Goal: Task Accomplishment & Management: Use online tool/utility

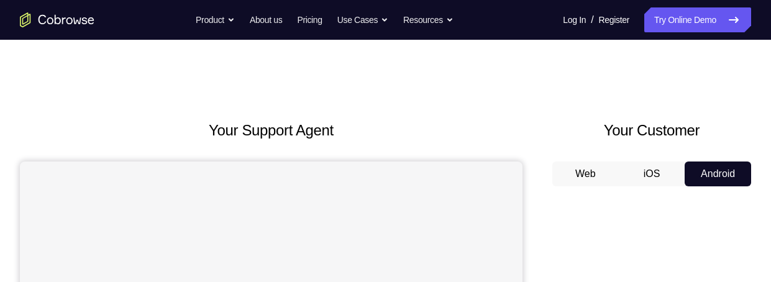
click at [497, 24] on div "Go back Powerful, Flexible and Trustworthy. Avoid all extra friction for both A…" at bounding box center [385, 19] width 771 height 25
click at [505, 26] on div "Go back Powerful, Flexible and Trustworthy. Avoid all extra friction for both A…" at bounding box center [385, 19] width 771 height 25
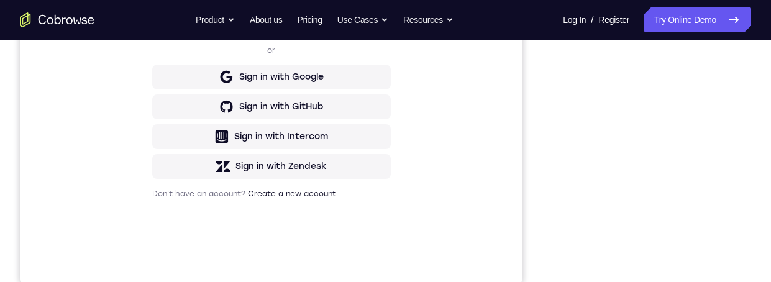
scroll to position [292, 0]
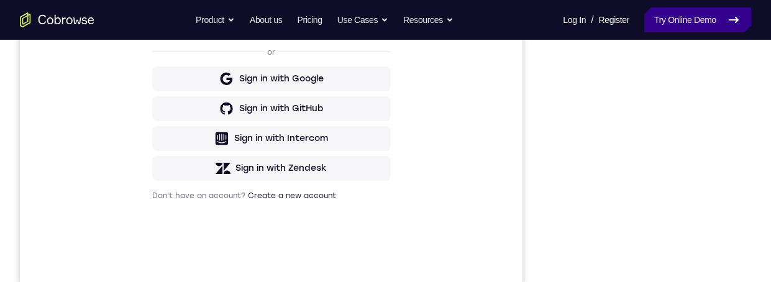
click at [714, 19] on link "Try Online Demo" at bounding box center [698, 19] width 107 height 25
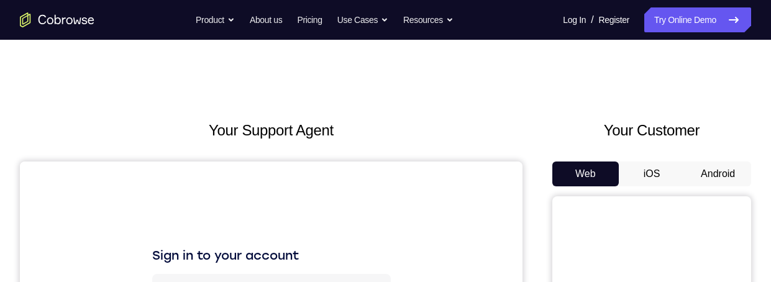
click at [725, 173] on button "Android" at bounding box center [718, 174] width 67 height 25
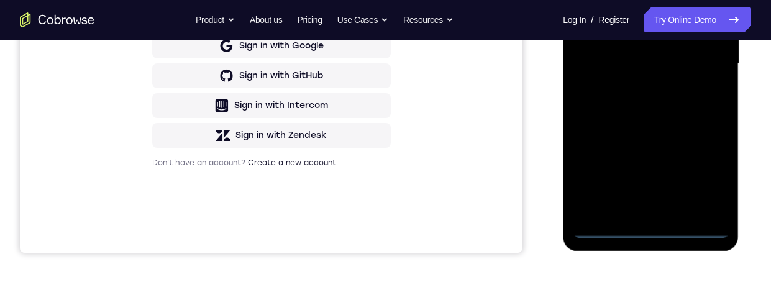
scroll to position [327, 0]
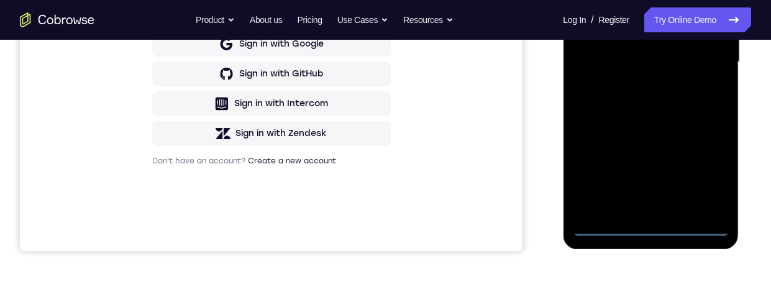
click at [651, 228] on div at bounding box center [650, 62] width 157 height 348
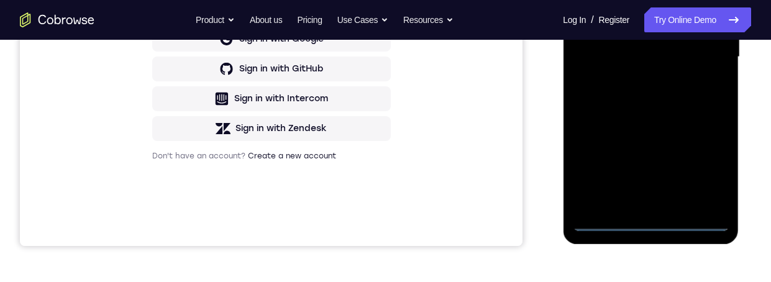
click at [650, 223] on div at bounding box center [650, 57] width 157 height 348
click at [654, 227] on div at bounding box center [650, 57] width 157 height 348
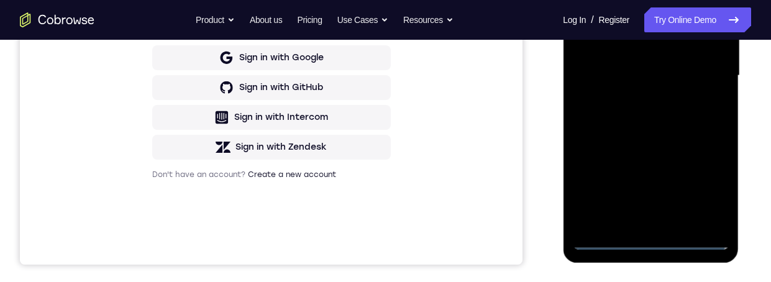
scroll to position [315, 0]
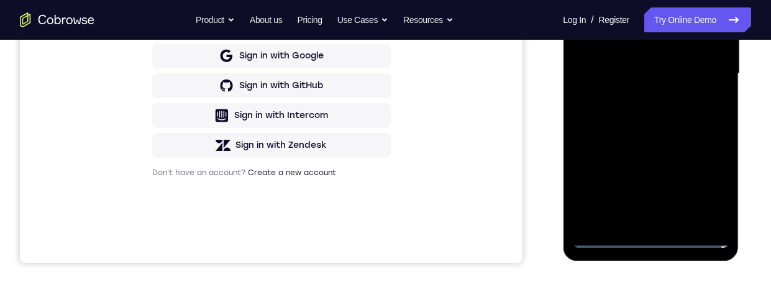
click at [704, 182] on div at bounding box center [650, 74] width 157 height 348
click at [706, 187] on div at bounding box center [650, 74] width 157 height 348
click at [655, 236] on div at bounding box center [650, 74] width 157 height 348
click at [699, 188] on div at bounding box center [650, 74] width 157 height 348
click at [702, 185] on div at bounding box center [650, 74] width 157 height 348
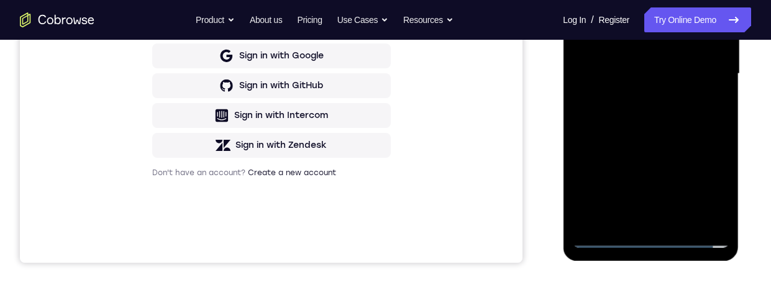
click at [707, 186] on div at bounding box center [650, 74] width 157 height 348
click at [705, 185] on div at bounding box center [650, 74] width 157 height 348
click at [704, 187] on div at bounding box center [650, 74] width 157 height 348
click at [704, 185] on div at bounding box center [650, 74] width 157 height 348
click at [704, 186] on div at bounding box center [650, 74] width 157 height 348
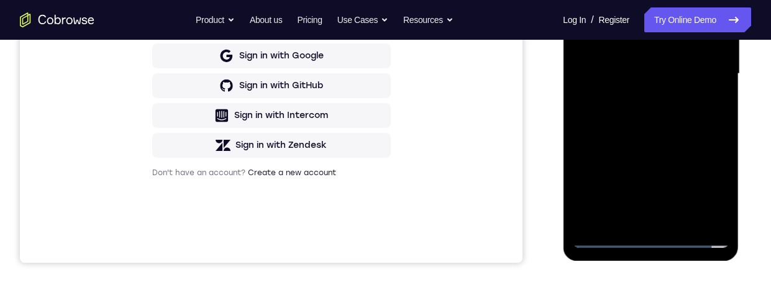
click at [706, 184] on div at bounding box center [650, 74] width 157 height 348
click at [711, 184] on div at bounding box center [650, 74] width 157 height 348
click at [708, 186] on div at bounding box center [650, 74] width 157 height 348
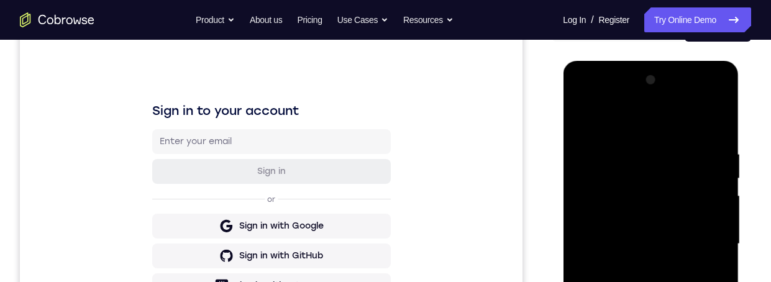
scroll to position [133, 0]
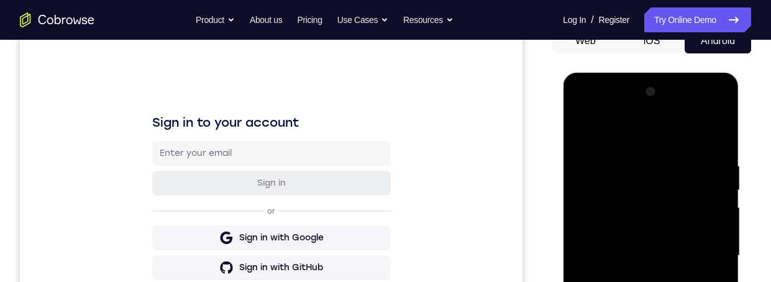
click at [676, 138] on div at bounding box center [650, 256] width 157 height 348
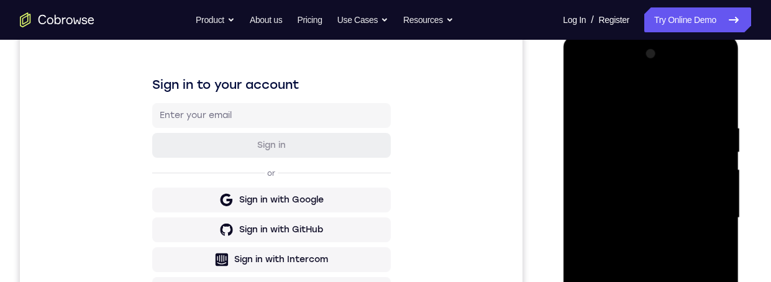
scroll to position [221, 0]
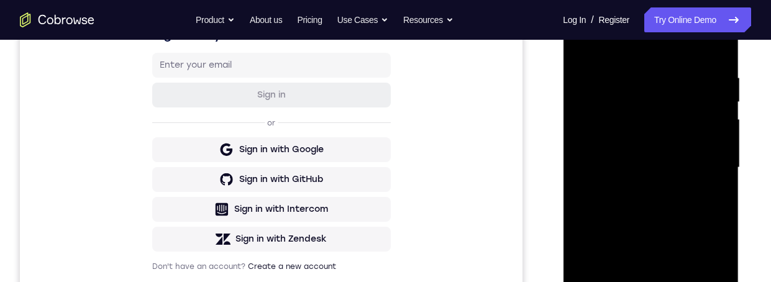
click at [703, 278] on div at bounding box center [650, 168] width 157 height 348
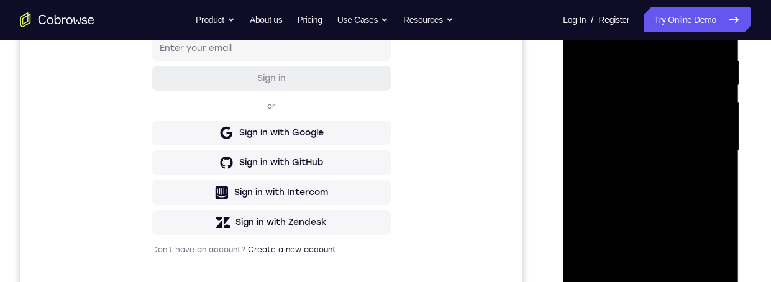
click at [664, 25] on div at bounding box center [650, 151] width 157 height 348
click at [675, 30] on div at bounding box center [650, 151] width 157 height 348
click at [699, 140] on div at bounding box center [650, 151] width 157 height 348
click at [701, 150] on div at bounding box center [650, 151] width 157 height 348
click at [704, 148] on div at bounding box center [650, 151] width 157 height 348
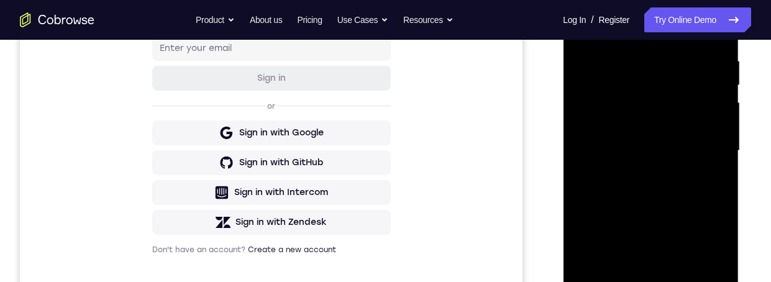
click at [701, 150] on div at bounding box center [650, 151] width 157 height 348
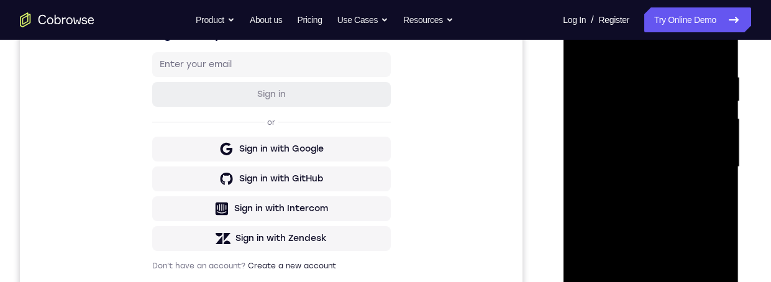
click at [638, 190] on div at bounding box center [650, 167] width 157 height 348
click at [638, 191] on div at bounding box center [650, 167] width 157 height 348
click at [640, 190] on div at bounding box center [650, 167] width 157 height 348
click at [638, 190] on div at bounding box center [650, 167] width 157 height 348
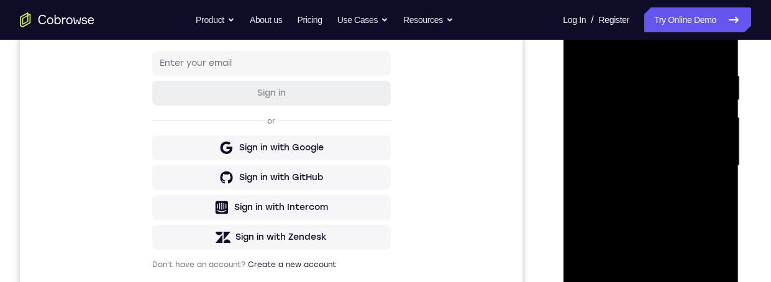
click at [638, 189] on div at bounding box center [650, 166] width 157 height 348
click at [638, 190] on div at bounding box center [650, 166] width 157 height 348
click at [639, 193] on div at bounding box center [650, 166] width 157 height 348
click at [638, 191] on div at bounding box center [650, 166] width 157 height 348
click at [639, 155] on div at bounding box center [650, 166] width 157 height 348
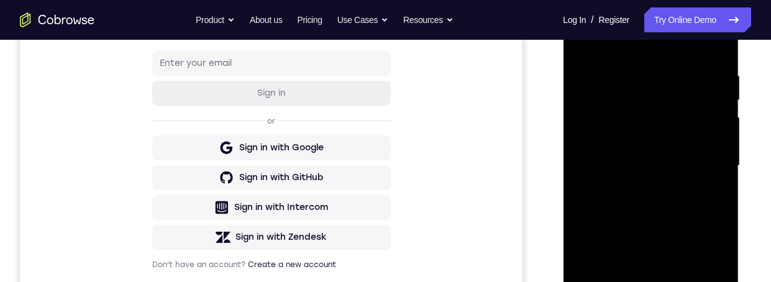
click at [638, 151] on div at bounding box center [650, 166] width 157 height 348
click at [639, 152] on div at bounding box center [650, 166] width 157 height 348
click at [638, 154] on div at bounding box center [650, 166] width 157 height 348
click at [637, 154] on div at bounding box center [650, 166] width 157 height 348
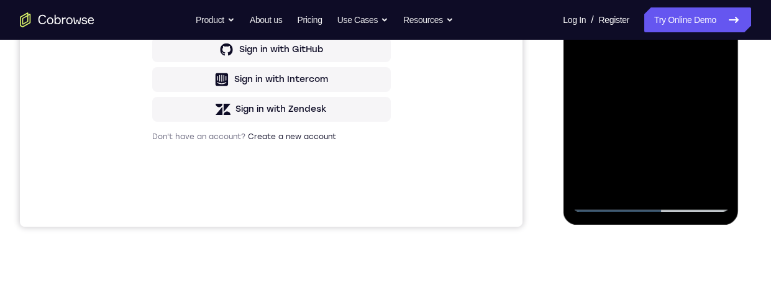
scroll to position [306, 0]
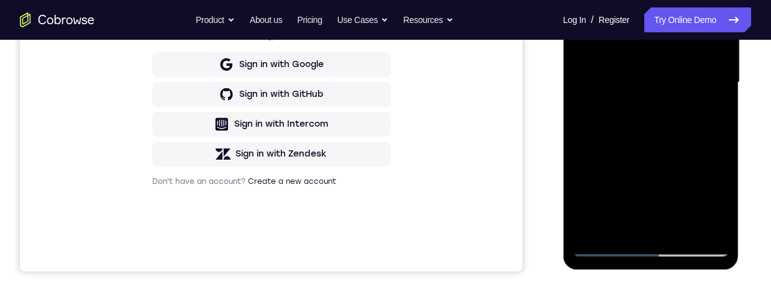
click at [638, 69] on div at bounding box center [650, 83] width 157 height 348
click at [637, 67] on div at bounding box center [650, 83] width 157 height 348
click at [637, 68] on div at bounding box center [650, 83] width 157 height 348
click at [636, 70] on div at bounding box center [650, 83] width 157 height 348
click at [637, 71] on div at bounding box center [650, 83] width 157 height 348
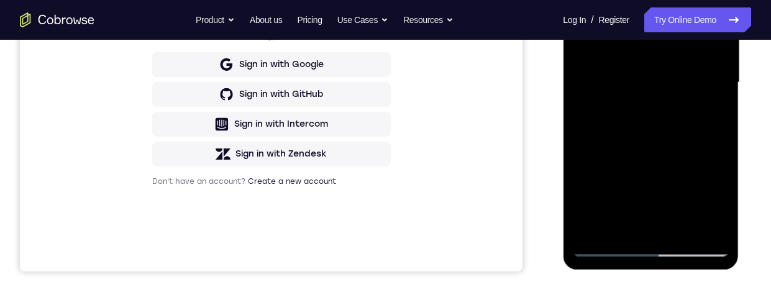
scroll to position [234, 0]
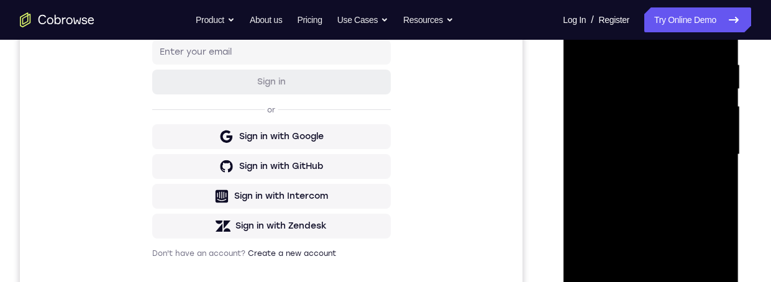
click at [640, 142] on div at bounding box center [650, 155] width 157 height 348
click at [639, 144] on div at bounding box center [650, 155] width 157 height 348
click at [638, 142] on div at bounding box center [650, 155] width 157 height 348
click at [638, 141] on div at bounding box center [650, 155] width 157 height 348
click at [638, 140] on div at bounding box center [650, 155] width 157 height 348
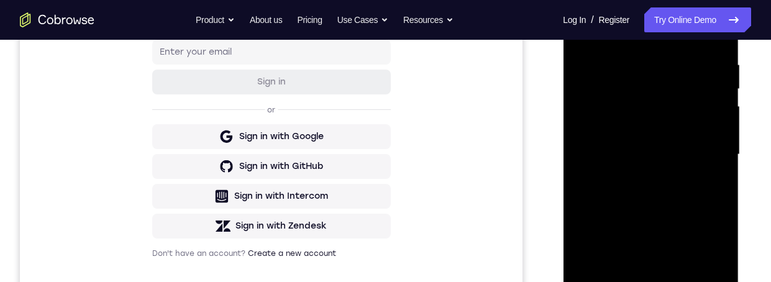
click at [638, 140] on div at bounding box center [650, 155] width 157 height 348
click at [638, 142] on div at bounding box center [650, 155] width 157 height 348
click at [637, 142] on div at bounding box center [650, 155] width 157 height 348
click at [637, 145] on div at bounding box center [650, 155] width 157 height 348
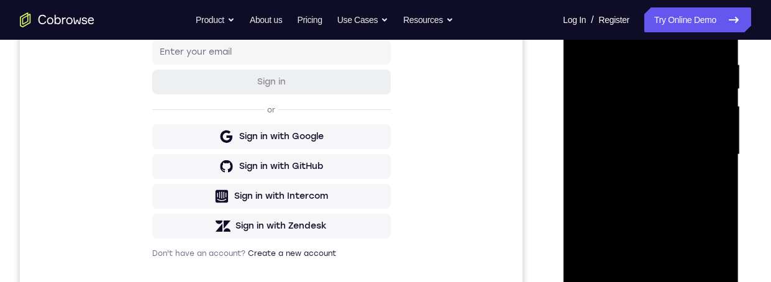
click at [637, 145] on div at bounding box center [650, 155] width 157 height 348
click at [637, 146] on div at bounding box center [650, 155] width 157 height 348
click at [635, 149] on div at bounding box center [650, 155] width 157 height 348
click at [635, 150] on div at bounding box center [650, 155] width 157 height 348
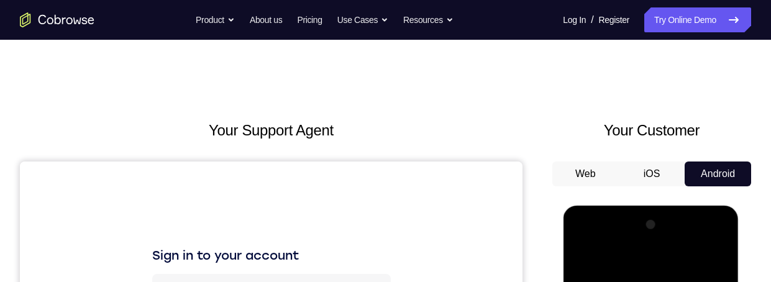
scroll to position [136, 0]
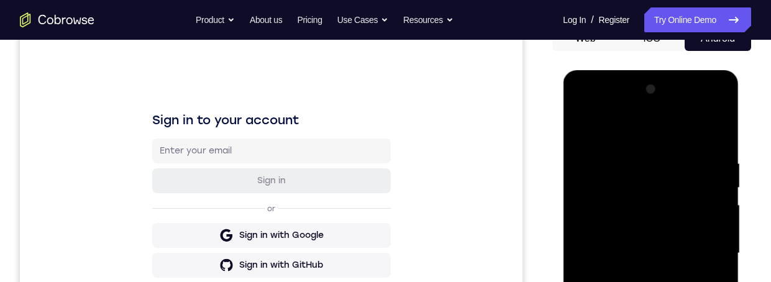
click at [675, 196] on div at bounding box center [650, 254] width 157 height 348
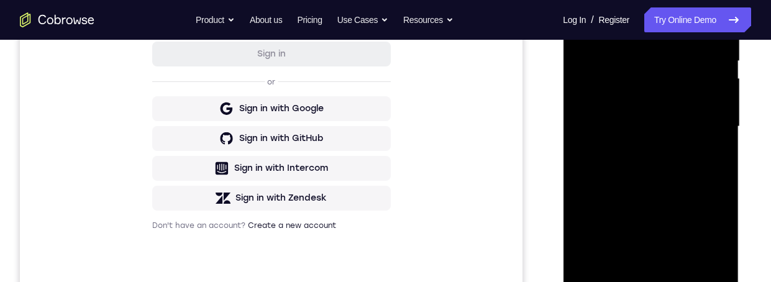
click at [666, 78] on div at bounding box center [650, 127] width 157 height 348
click at [675, 73] on div at bounding box center [650, 127] width 157 height 348
click at [674, 74] on div at bounding box center [650, 127] width 157 height 348
click at [675, 73] on div at bounding box center [650, 127] width 157 height 348
click at [673, 75] on div at bounding box center [650, 127] width 157 height 348
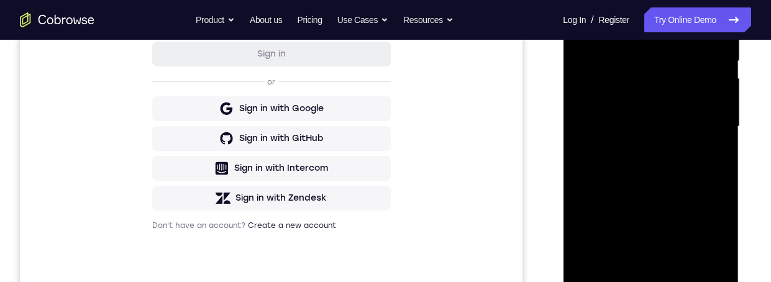
click at [675, 71] on div at bounding box center [650, 127] width 157 height 348
click at [676, 72] on div at bounding box center [650, 127] width 157 height 348
click at [675, 71] on div at bounding box center [650, 127] width 157 height 348
click at [674, 73] on div at bounding box center [650, 127] width 157 height 348
click at [673, 74] on div at bounding box center [650, 127] width 157 height 348
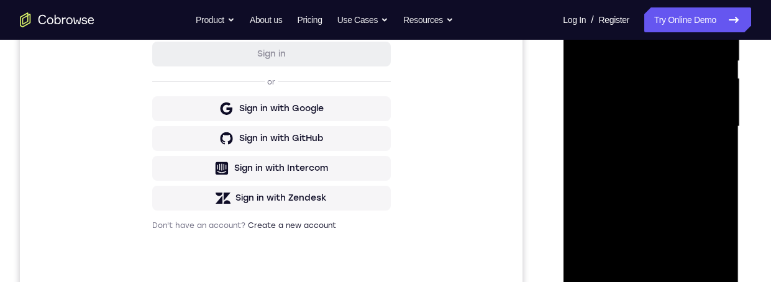
click at [671, 75] on div at bounding box center [650, 127] width 157 height 348
click at [673, 73] on div at bounding box center [650, 127] width 157 height 348
click at [672, 79] on div at bounding box center [650, 127] width 157 height 348
click at [681, 147] on div at bounding box center [650, 127] width 157 height 348
click at [659, 143] on div at bounding box center [650, 127] width 157 height 348
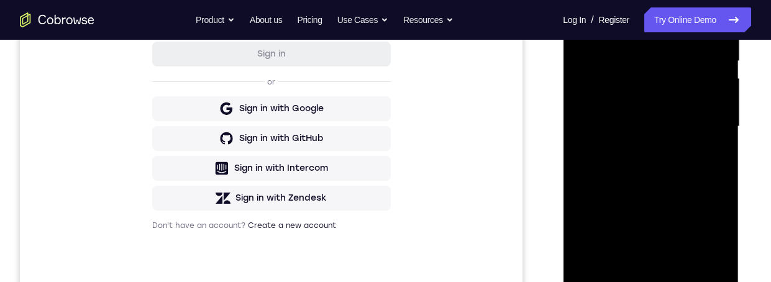
click at [678, 136] on div at bounding box center [650, 127] width 157 height 348
click at [676, 141] on div at bounding box center [650, 127] width 157 height 348
click at [676, 140] on div at bounding box center [650, 127] width 157 height 348
click at [695, 117] on div at bounding box center [650, 127] width 157 height 348
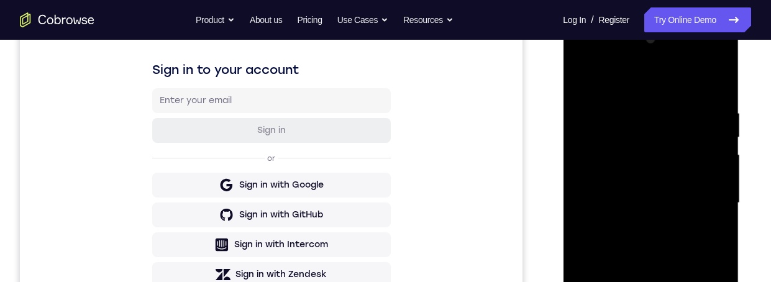
click at [584, 81] on div at bounding box center [650, 203] width 157 height 348
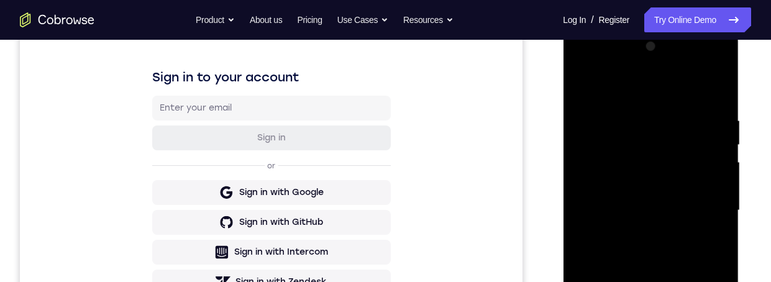
click at [587, 90] on div at bounding box center [650, 211] width 157 height 348
click at [586, 83] on div at bounding box center [650, 211] width 157 height 348
click at [706, 62] on div at bounding box center [650, 211] width 157 height 348
click at [705, 64] on div at bounding box center [650, 211] width 157 height 348
click at [706, 63] on div at bounding box center [650, 211] width 157 height 348
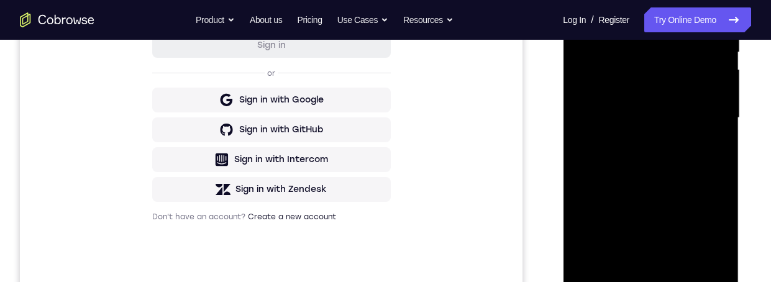
scroll to position [332, 0]
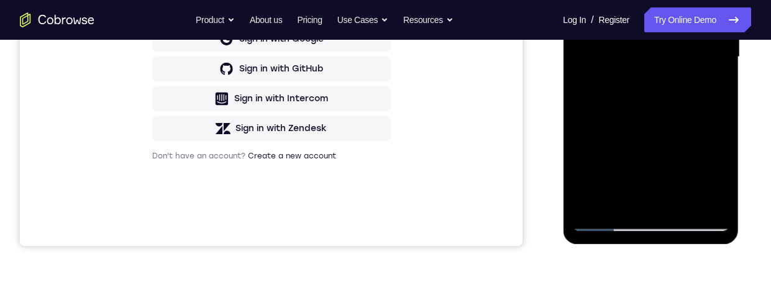
click at [653, 221] on div at bounding box center [650, 57] width 157 height 348
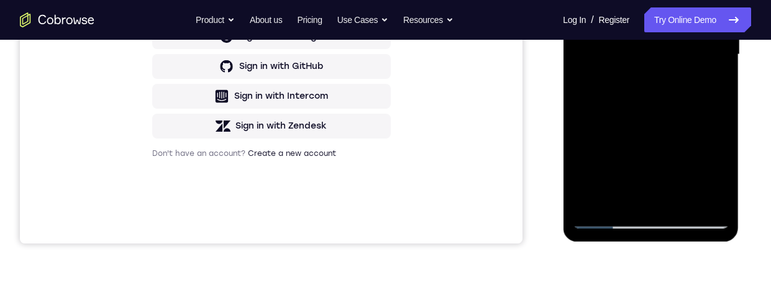
click at [652, 220] on div at bounding box center [650, 55] width 157 height 348
click at [654, 218] on div at bounding box center [650, 55] width 157 height 348
click at [655, 220] on div at bounding box center [650, 55] width 157 height 348
click at [653, 218] on div at bounding box center [650, 55] width 157 height 348
click at [655, 219] on div at bounding box center [650, 55] width 157 height 348
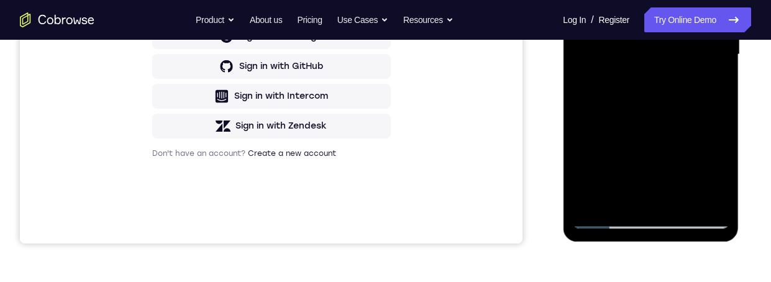
click at [653, 221] on div at bounding box center [650, 55] width 157 height 348
click at [654, 221] on div at bounding box center [650, 55] width 157 height 348
click at [653, 221] on div at bounding box center [650, 55] width 157 height 348
click at [651, 221] on div at bounding box center [650, 55] width 157 height 348
click at [650, 218] on div at bounding box center [650, 55] width 157 height 348
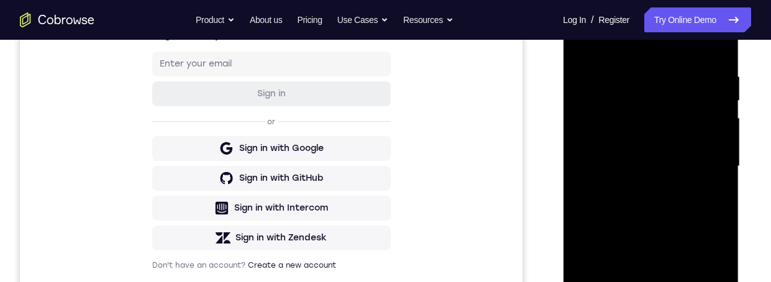
scroll to position [188, 0]
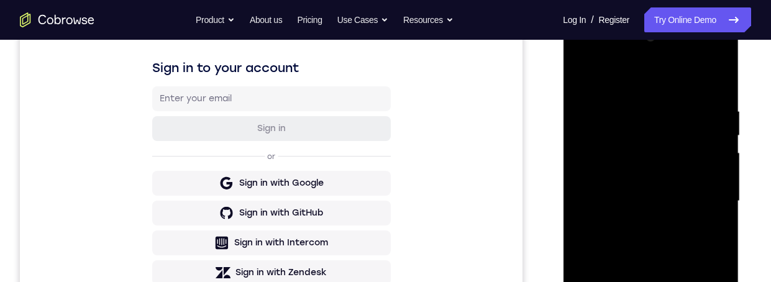
click at [605, 57] on div at bounding box center [650, 201] width 157 height 348
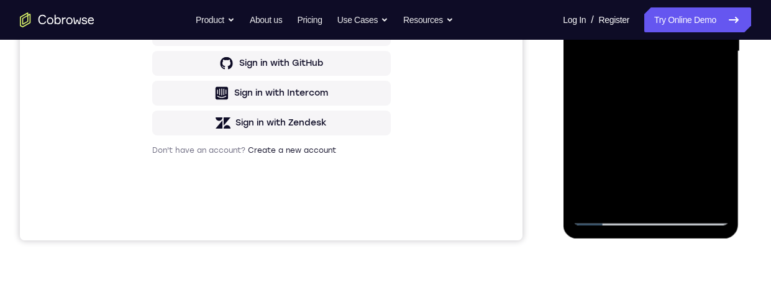
scroll to position [342, 0]
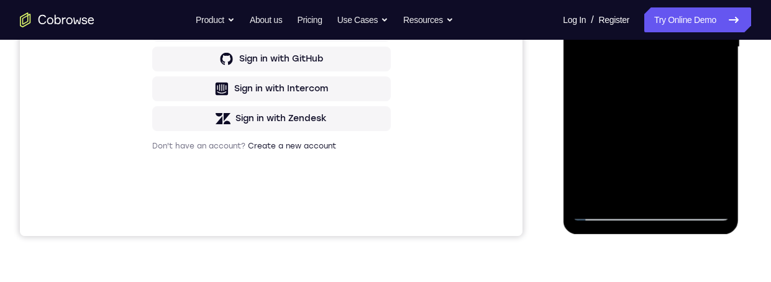
click at [709, 163] on div at bounding box center [650, 47] width 157 height 348
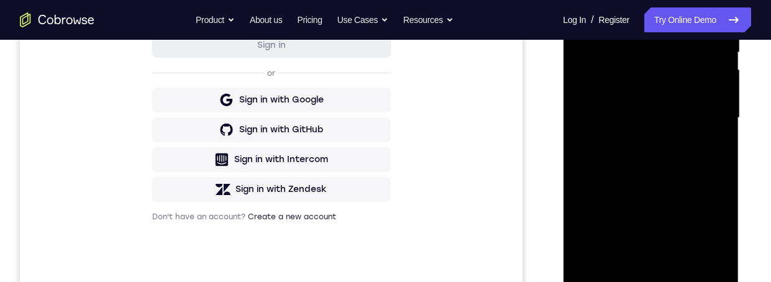
click at [653, 284] on div at bounding box center [650, 118] width 157 height 348
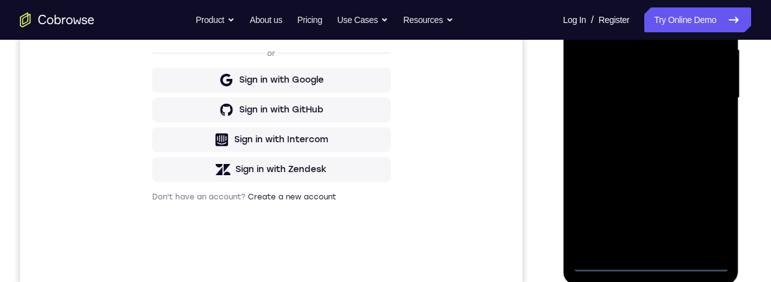
click at [703, 208] on div at bounding box center [650, 98] width 157 height 348
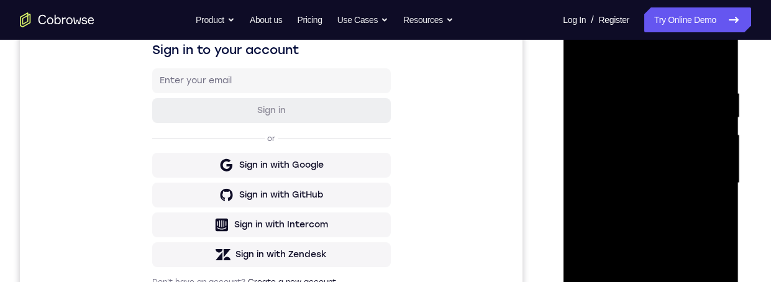
scroll to position [177, 0]
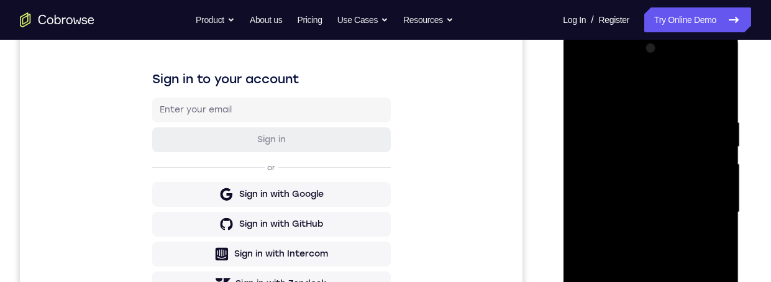
click at [679, 90] on div at bounding box center [650, 213] width 157 height 348
click at [698, 205] on div at bounding box center [650, 213] width 157 height 348
click at [639, 236] on div at bounding box center [650, 213] width 157 height 348
click at [657, 200] on div at bounding box center [650, 213] width 157 height 348
click at [666, 183] on div at bounding box center [650, 213] width 157 height 348
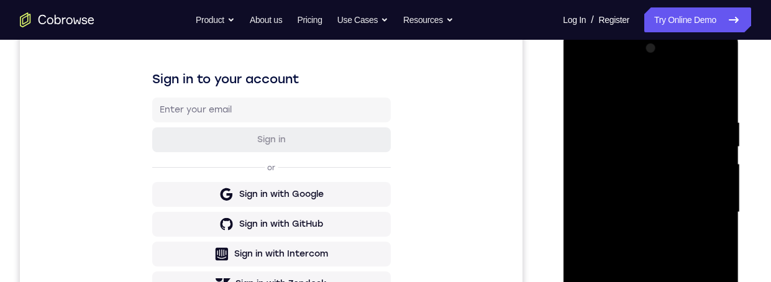
click at [678, 209] on div at bounding box center [650, 213] width 157 height 348
click at [680, 252] on div at bounding box center [650, 213] width 157 height 348
click at [681, 241] on div at bounding box center [650, 213] width 157 height 348
click at [685, 255] on div at bounding box center [650, 213] width 157 height 348
click at [678, 247] on div at bounding box center [650, 213] width 157 height 348
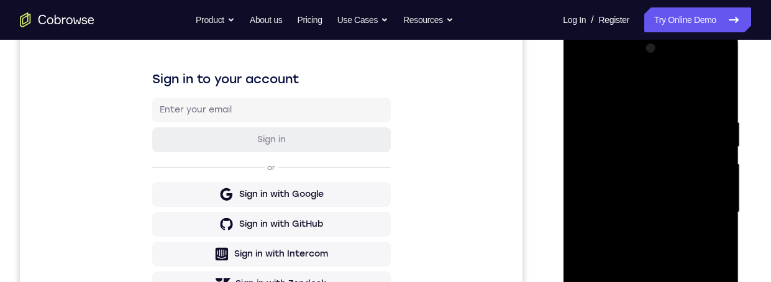
click at [717, 104] on div at bounding box center [650, 213] width 157 height 348
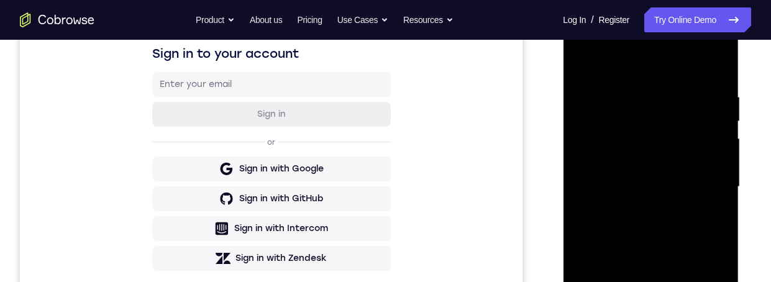
scroll to position [256, 0]
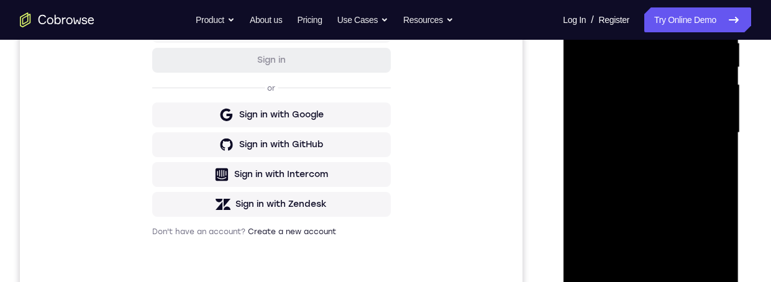
click at [678, 277] on div at bounding box center [650, 133] width 157 height 348
click at [673, 196] on div at bounding box center [650, 133] width 157 height 348
click at [673, 101] on div at bounding box center [650, 133] width 157 height 348
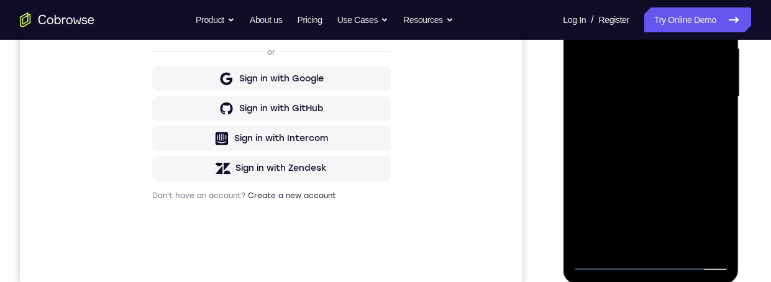
click at [714, 180] on div at bounding box center [650, 97] width 157 height 348
click at [674, 185] on div at bounding box center [650, 97] width 157 height 348
click at [653, 172] on div at bounding box center [650, 97] width 157 height 348
click at [668, 97] on div at bounding box center [650, 97] width 157 height 348
click at [707, 211] on div at bounding box center [650, 97] width 157 height 348
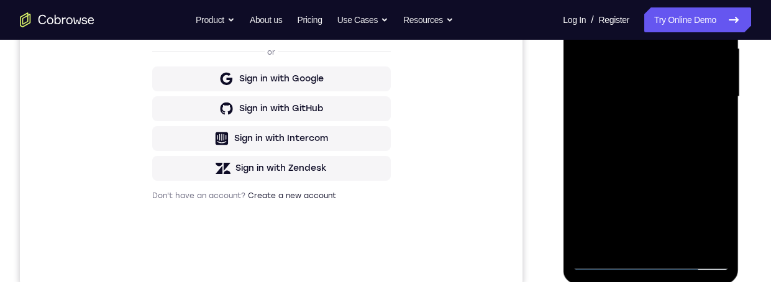
click at [674, 207] on div at bounding box center [650, 97] width 157 height 348
click at [648, 186] on div at bounding box center [650, 97] width 157 height 348
click at [645, 98] on div at bounding box center [650, 97] width 157 height 348
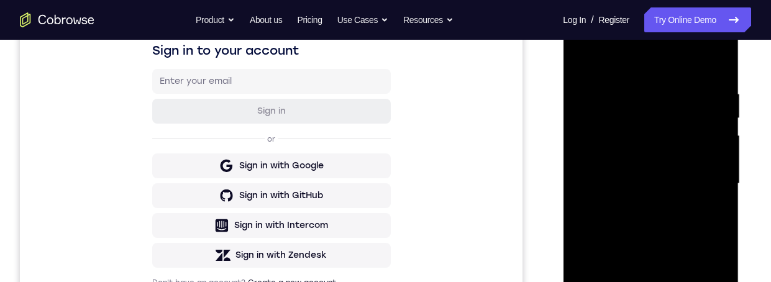
click at [586, 65] on div at bounding box center [650, 184] width 157 height 348
click at [589, 60] on div at bounding box center [650, 184] width 157 height 348
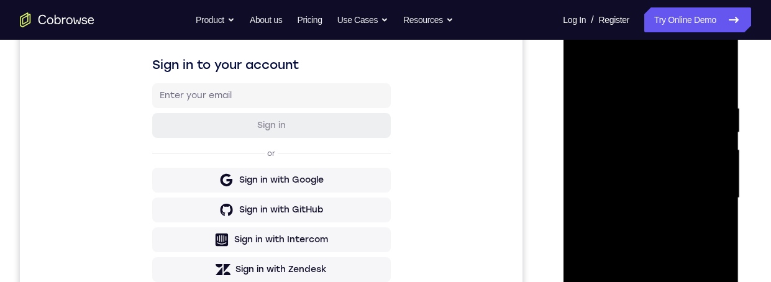
click at [720, 73] on div at bounding box center [650, 198] width 157 height 348
click at [588, 72] on div at bounding box center [650, 198] width 157 height 348
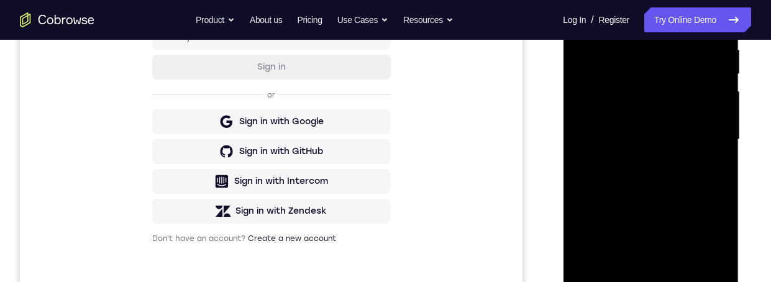
scroll to position [201, 0]
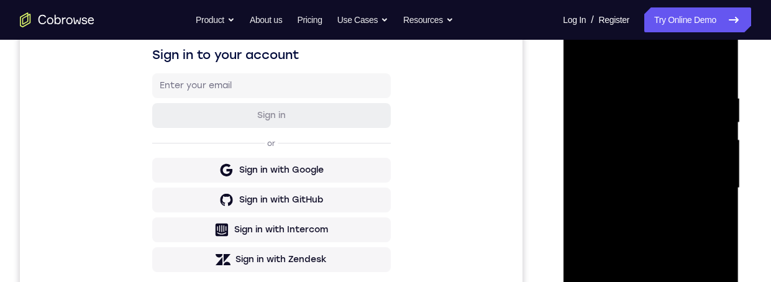
click at [638, 94] on div at bounding box center [650, 188] width 157 height 348
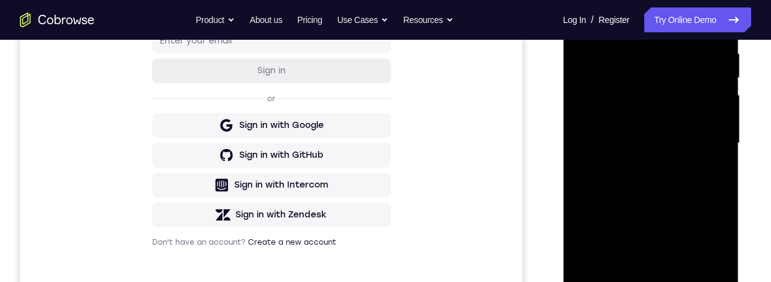
click at [708, 230] on div at bounding box center [650, 144] width 157 height 348
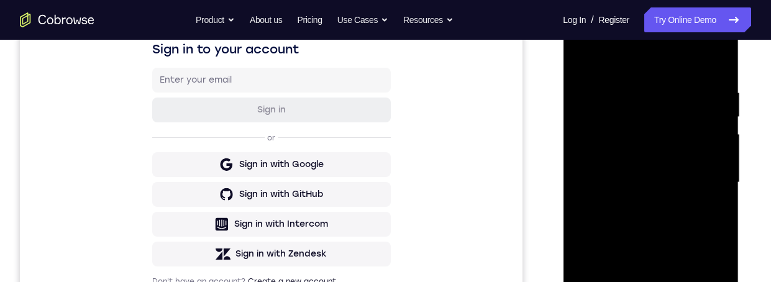
scroll to position [204, 0]
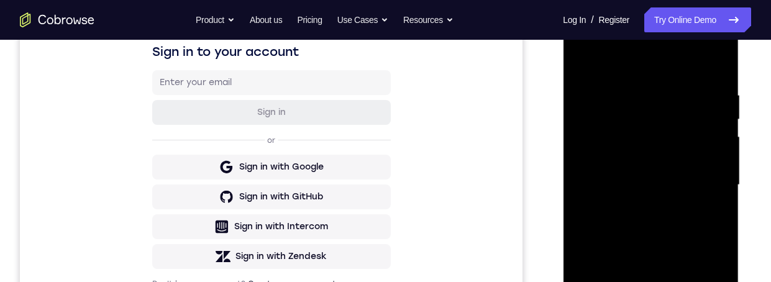
click at [719, 241] on div at bounding box center [650, 185] width 157 height 348
click at [719, 237] on div at bounding box center [650, 185] width 157 height 348
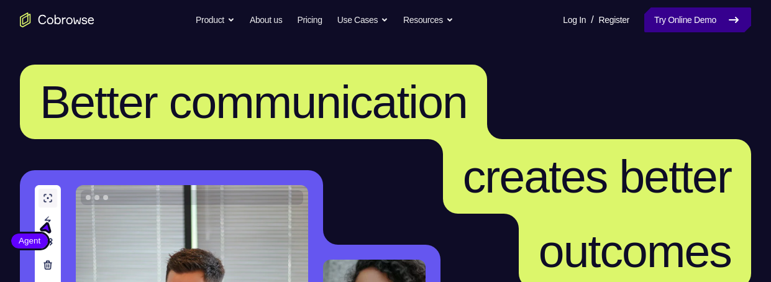
click at [701, 17] on link "Try Online Demo" at bounding box center [698, 19] width 107 height 25
